Goal: Information Seeking & Learning: Find specific page/section

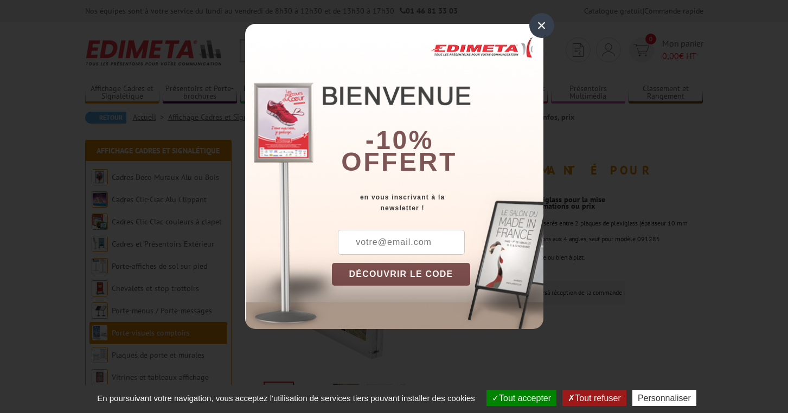
click at [544, 27] on div "×" at bounding box center [541, 25] width 25 height 25
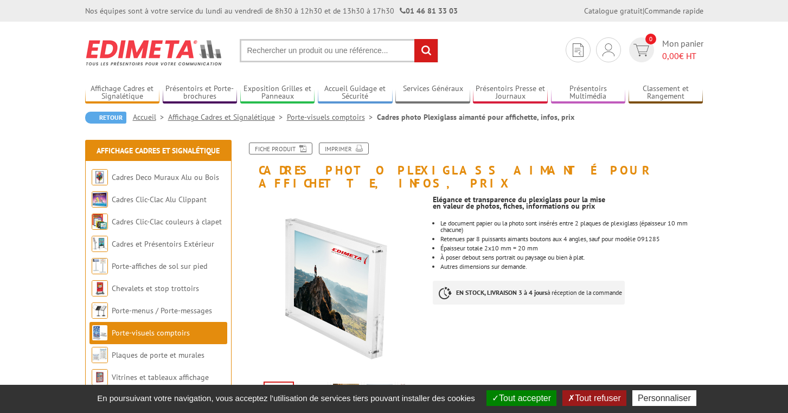
click at [289, 51] on input "text" at bounding box center [339, 50] width 198 height 23
click at [286, 52] on input "text" at bounding box center [339, 50] width 198 height 23
click at [276, 46] on input "text" at bounding box center [339, 50] width 198 height 23
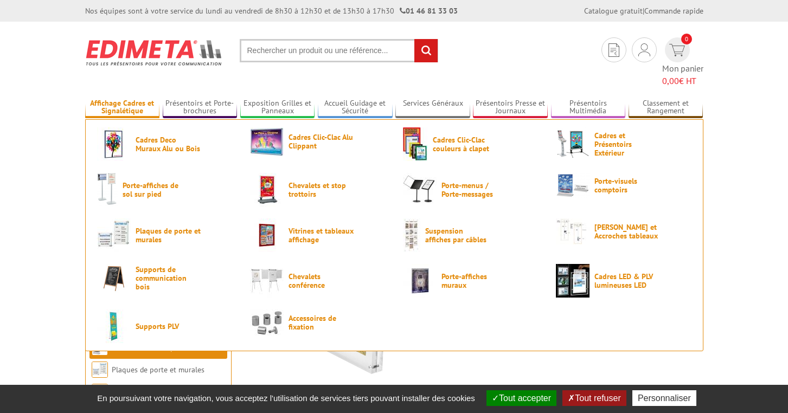
click at [113, 99] on link "Affichage Cadres et Signalétique" at bounding box center [122, 108] width 75 height 18
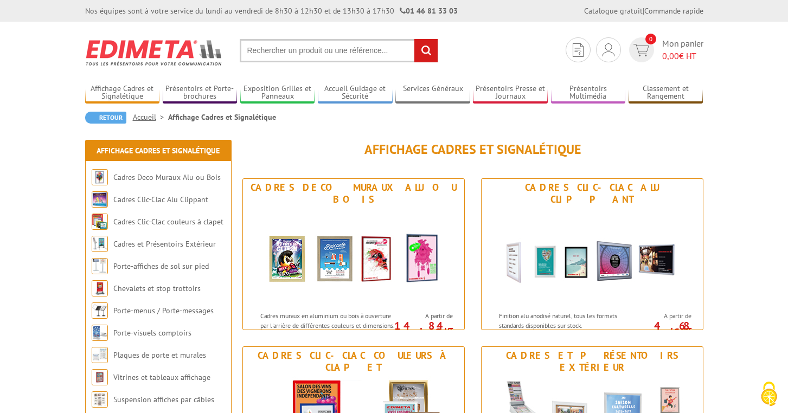
click at [377, 46] on input "text" at bounding box center [339, 50] width 198 height 23
click at [348, 47] on input "text" at bounding box center [339, 50] width 198 height 23
type input "cadre plexi 5X5"
click at [426, 50] on input "rechercher" at bounding box center [425, 50] width 23 height 23
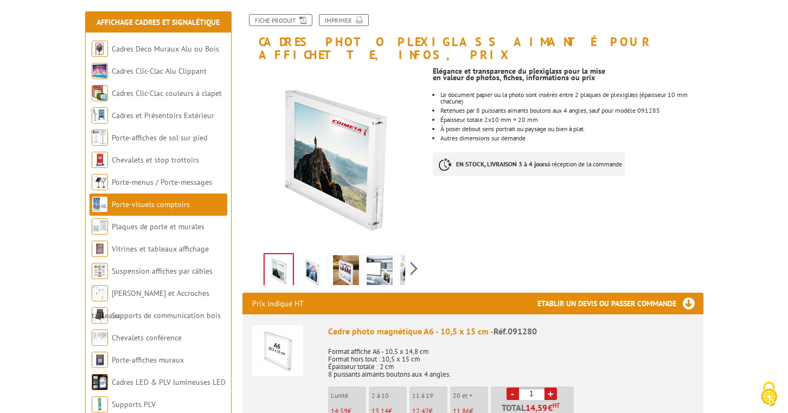
scroll to position [126, 0]
